Goal: Transaction & Acquisition: Purchase product/service

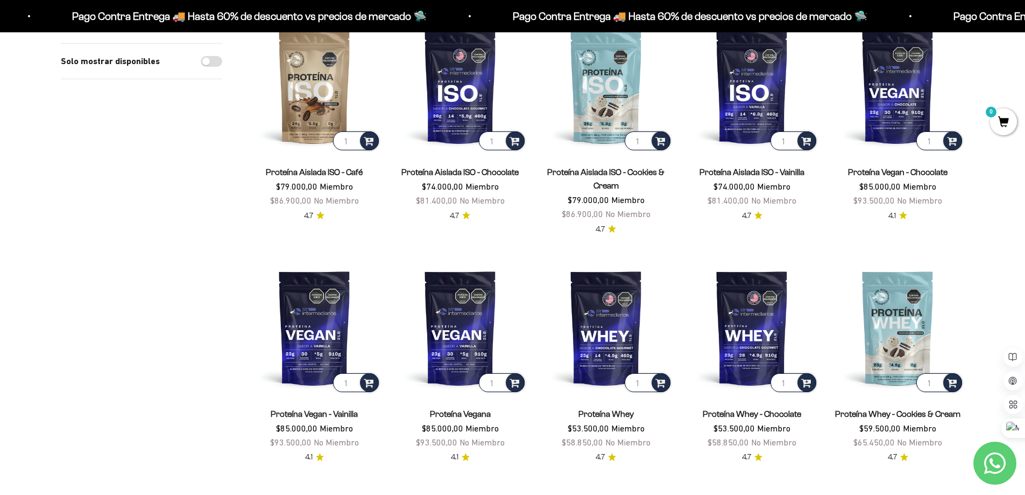
scroll to position [807, 0]
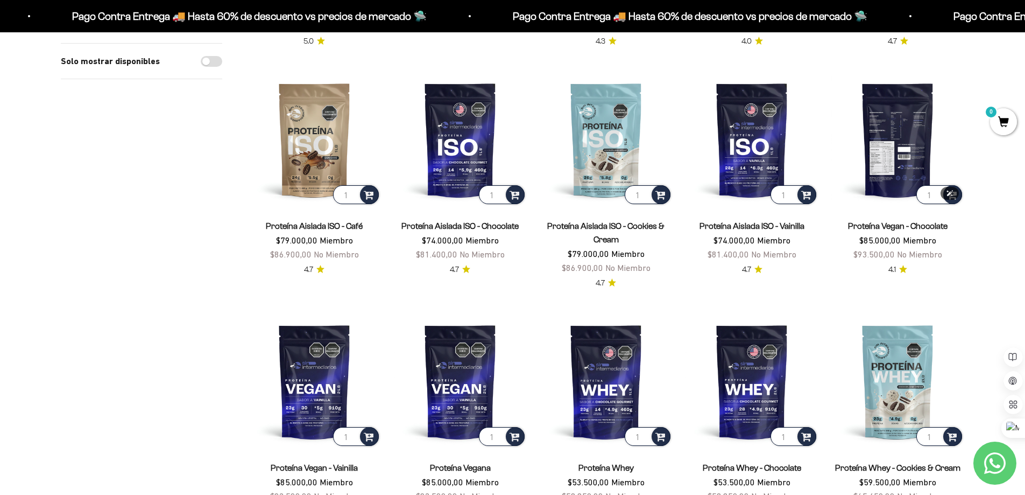
click at [893, 151] on img at bounding box center [898, 139] width 133 height 133
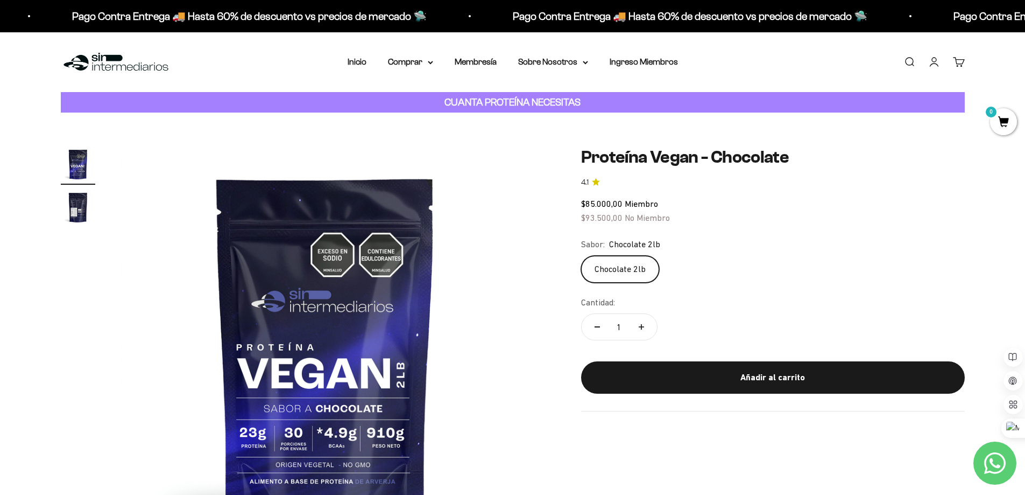
click at [81, 206] on img "Ir al artículo 2" at bounding box center [78, 207] width 34 height 34
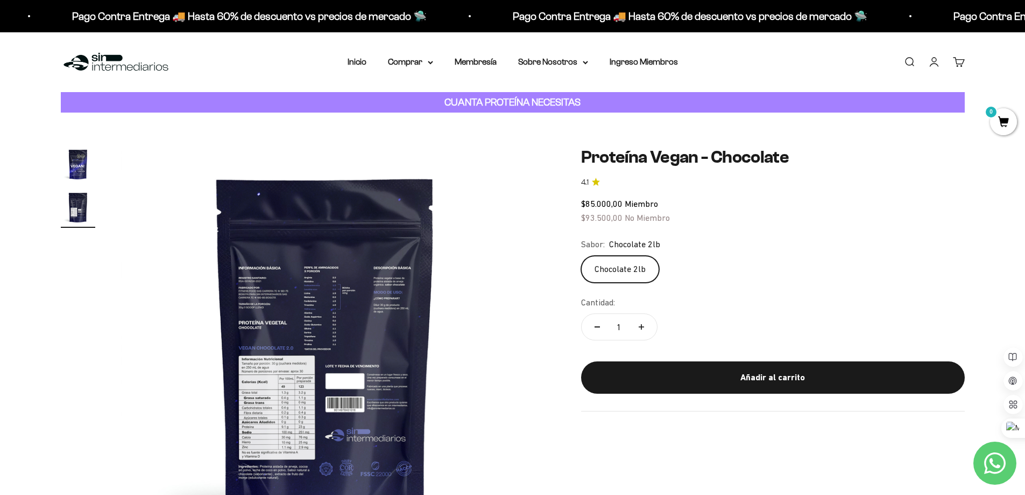
click at [313, 310] on img at bounding box center [325, 351] width 409 height 409
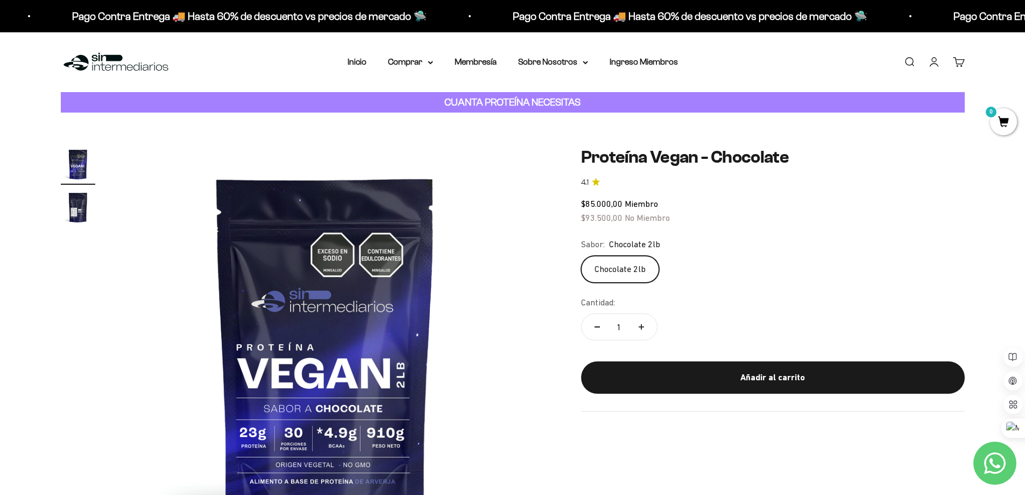
click at [505, 285] on img at bounding box center [325, 351] width 409 height 409
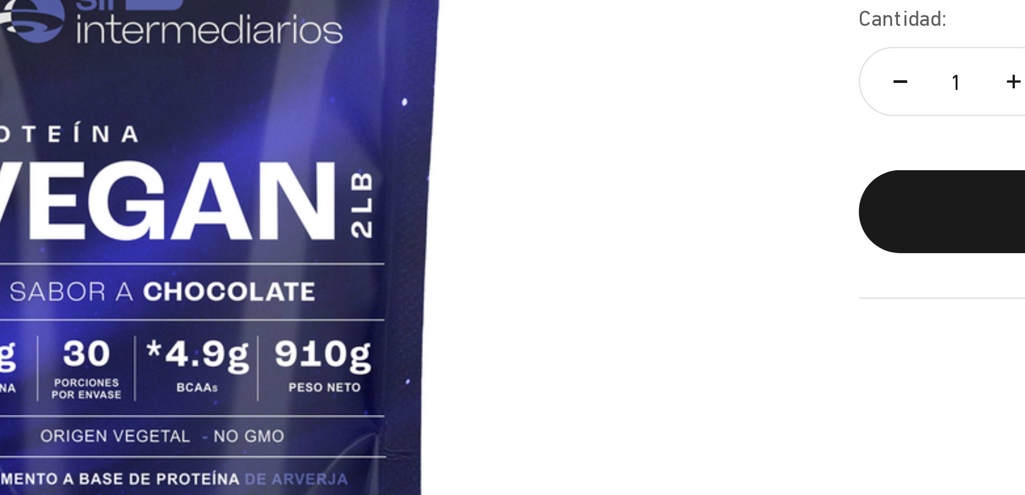
scroll to position [0, 10]
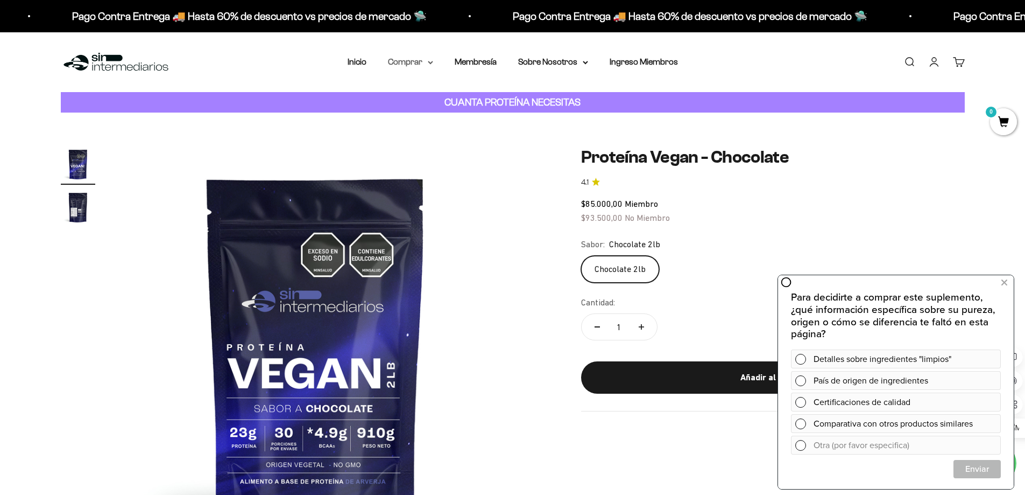
click at [420, 64] on summary "Comprar" at bounding box center [410, 62] width 45 height 14
click at [447, 138] on span "Gomas sin azúcar" at bounding box center [428, 136] width 67 height 9
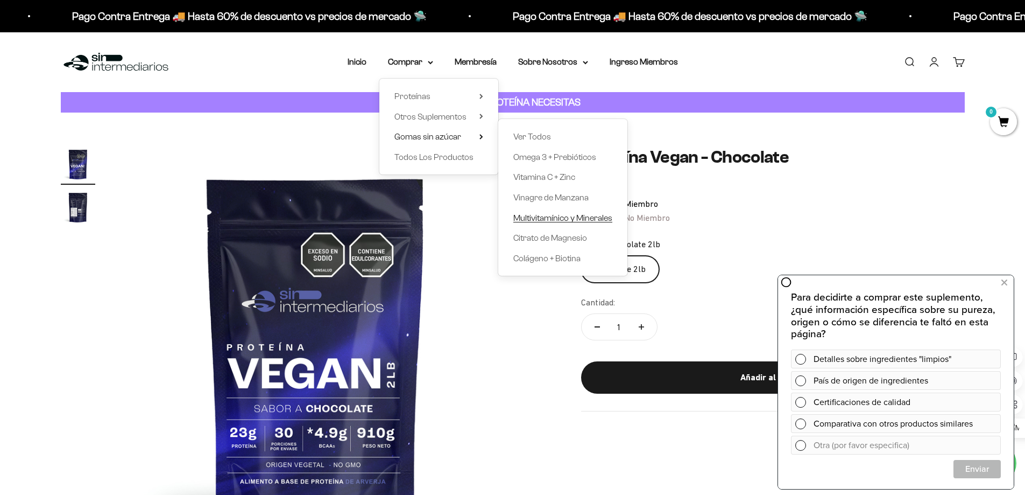
click at [553, 213] on span "Multivitamínico y Minerales" at bounding box center [562, 217] width 99 height 9
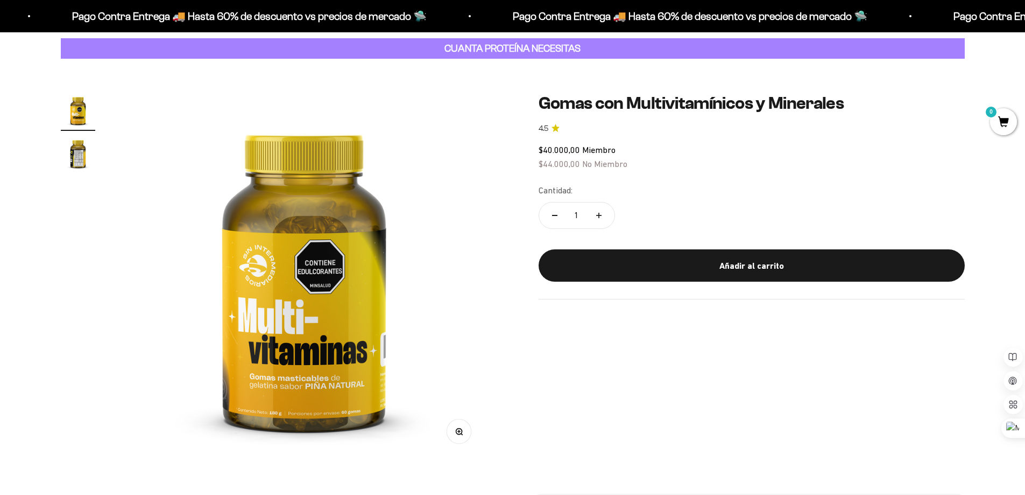
click at [69, 158] on img "Ir al artículo 2" at bounding box center [78, 153] width 34 height 34
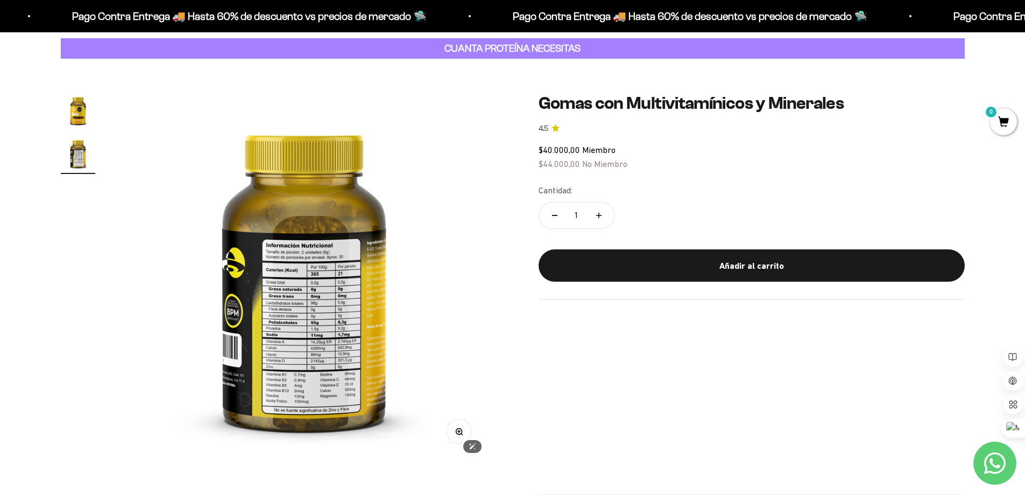
click at [323, 295] on img at bounding box center [304, 276] width 366 height 366
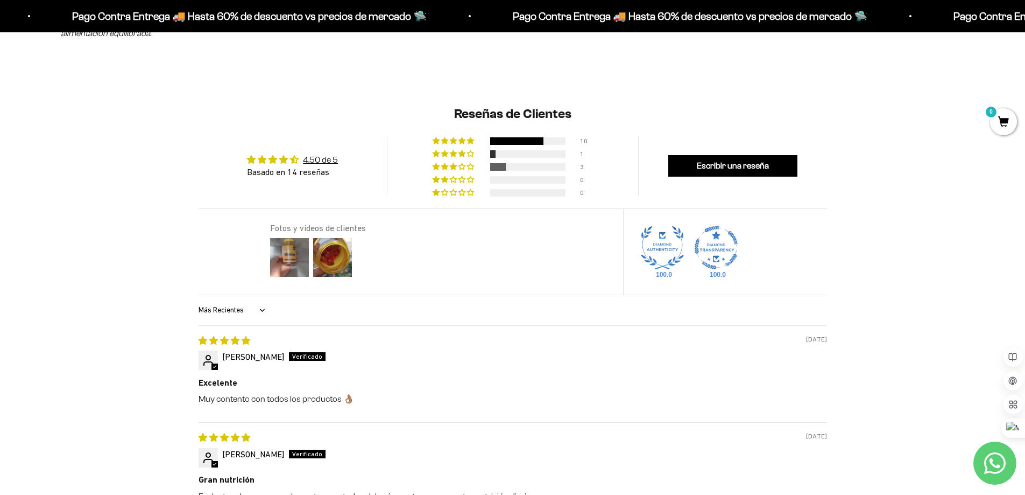
scroll to position [861, 0]
